Goal: Navigation & Orientation: Find specific page/section

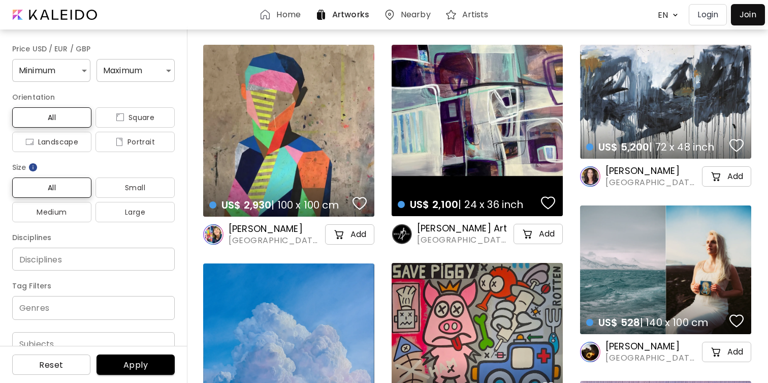
click at [285, 11] on h6 "Home" at bounding box center [288, 15] width 24 height 8
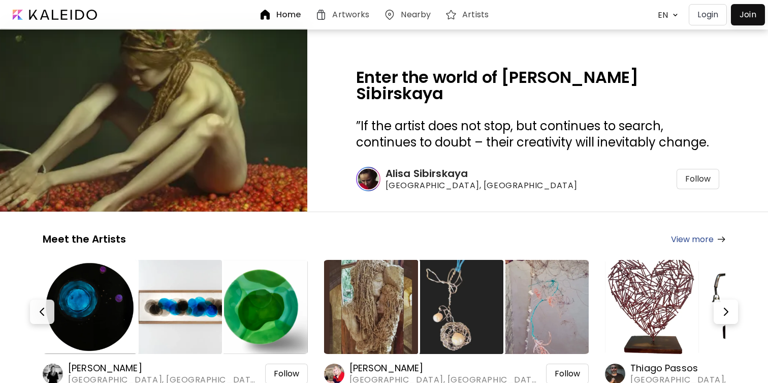
click at [662, 15] on body "Home Artworks Nearby Artists EN ******* Login Join Enter the world of [PERSON_N…" at bounding box center [384, 191] width 768 height 383
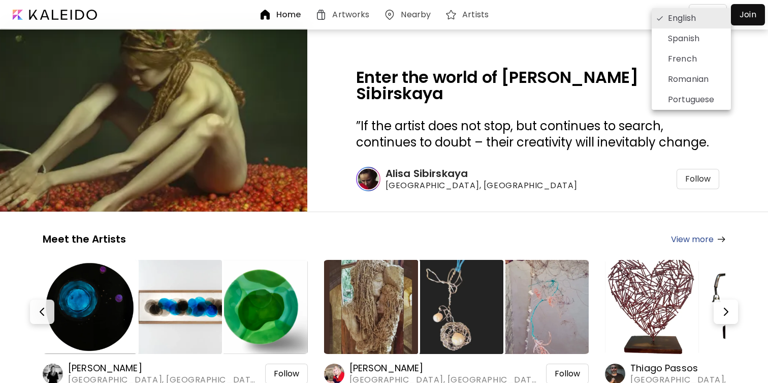
click at [657, 14] on icon at bounding box center [660, 18] width 8 height 8
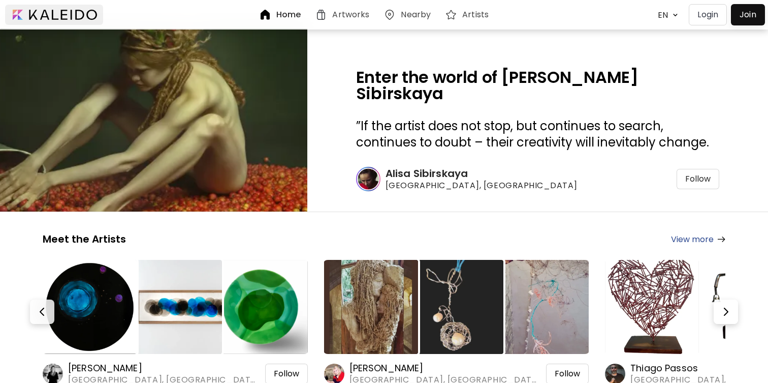
click at [70, 13] on div at bounding box center [54, 15] width 98 height 20
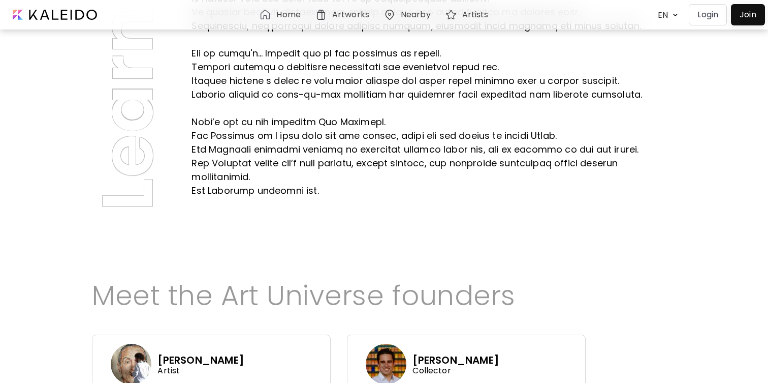
scroll to position [303, 0]
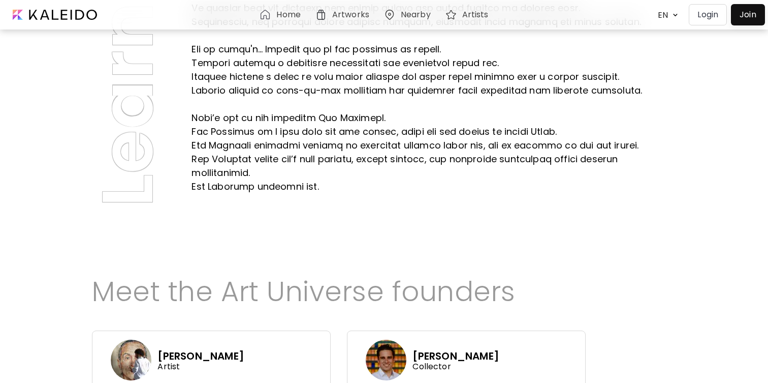
click at [290, 19] on h6 "Home" at bounding box center [288, 15] width 24 height 8
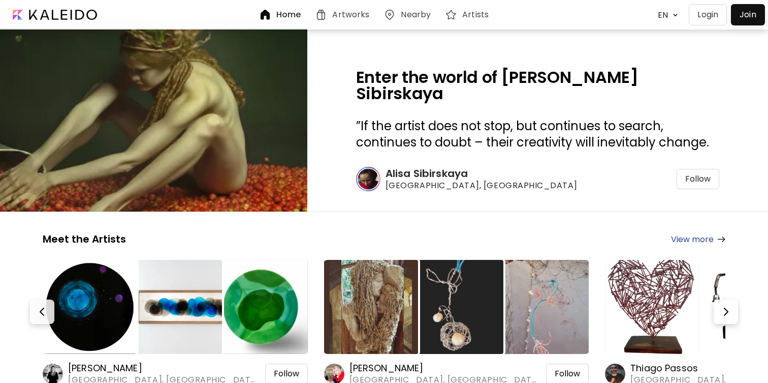
click at [364, 13] on h6 "Artworks" at bounding box center [350, 15] width 37 height 8
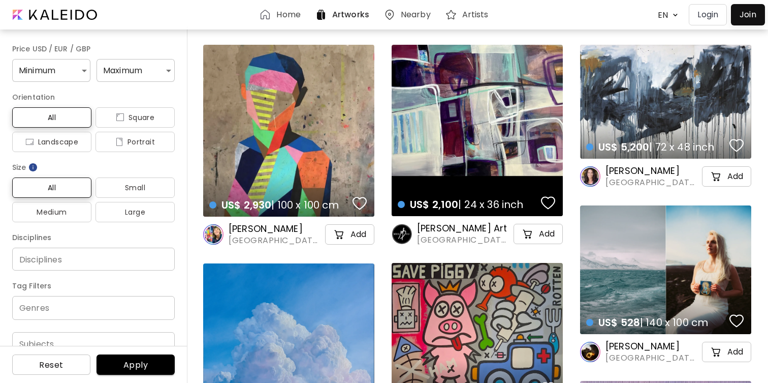
click at [414, 11] on h6 "Nearby" at bounding box center [416, 15] width 30 height 8
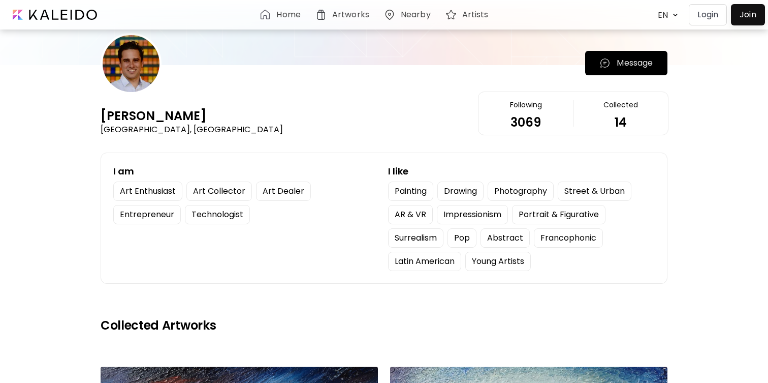
scroll to position [20, 0]
